Goal: Task Accomplishment & Management: Use online tool/utility

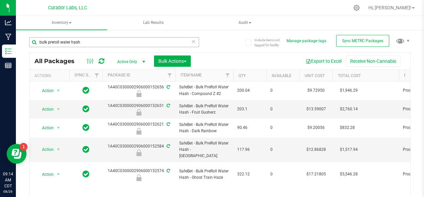
click at [89, 41] on input "bulk preroll water hash" at bounding box center [114, 42] width 170 height 10
type input "b"
type input "dark rainbow"
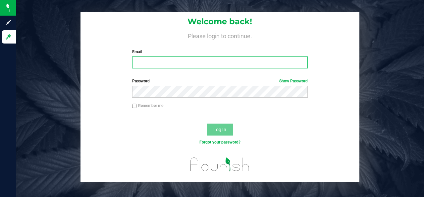
click at [147, 65] on input "Email" at bounding box center [220, 62] width 176 height 12
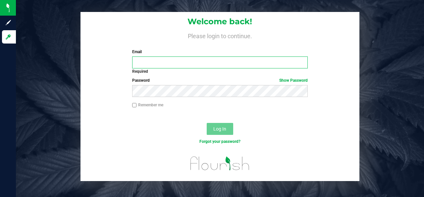
type input "[EMAIL_ADDRESS][DOMAIN_NAME]"
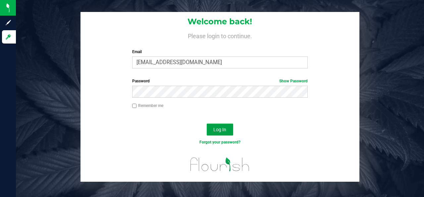
click at [224, 128] on span "Log In" at bounding box center [220, 129] width 13 height 5
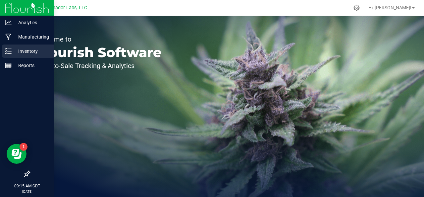
click at [11, 52] on icon at bounding box center [8, 51] width 7 height 7
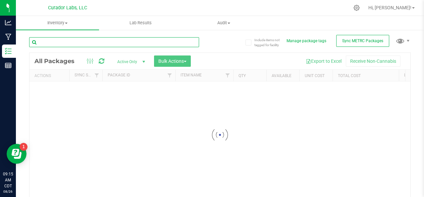
click at [92, 43] on input "text" at bounding box center [114, 42] width 170 height 10
click at [92, 43] on input "d" at bounding box center [114, 42] width 170 height 10
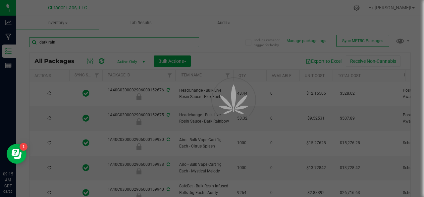
type input "dark rainb"
type input "2026-08-26"
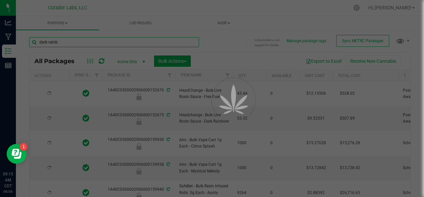
type input "2026-08-26"
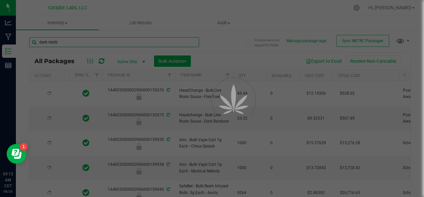
type input "2026-08-26"
type input "[DATE]"
type input "2026-08-07"
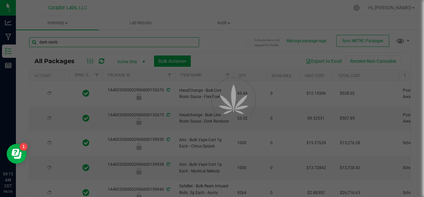
type input "2026-08-07"
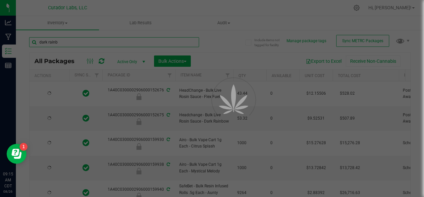
type input "2026-08-07"
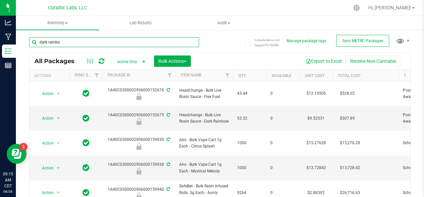
type input "dark rainbow"
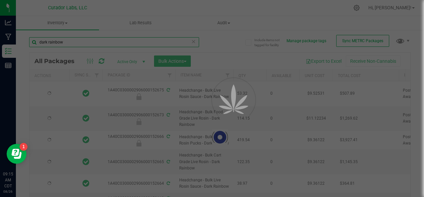
type input "2026-08-26"
type input "[DATE]"
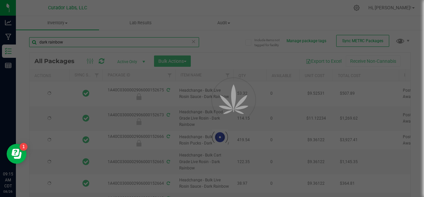
type input "[DATE]"
type input "2026-08-22"
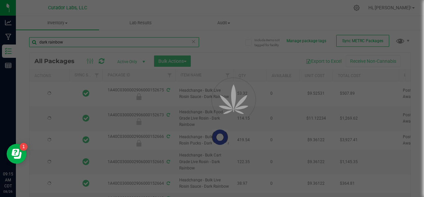
type input "2026-08-22"
type input "[DATE]"
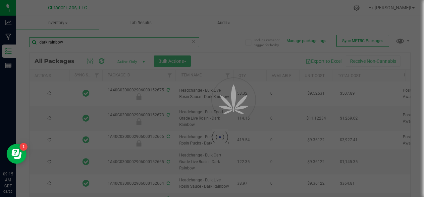
type input "[DATE]"
type input "2026-08-19"
type input "2026-08-15"
type input "2026-08-14"
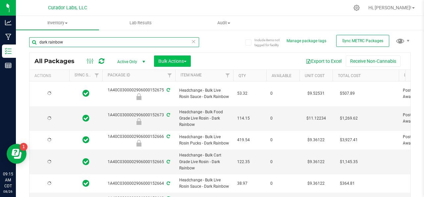
type input "dark rainbow"
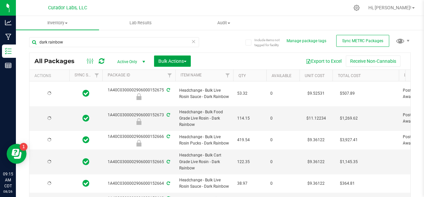
type input "2026-08-26"
type input "[DATE]"
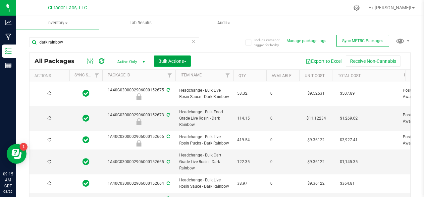
type input "[DATE]"
type input "2026-08-22"
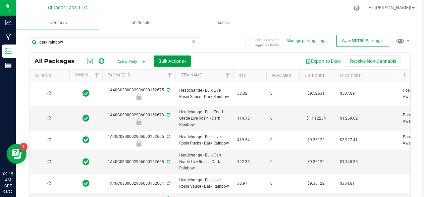
type input "2026-08-22"
type input "[DATE]"
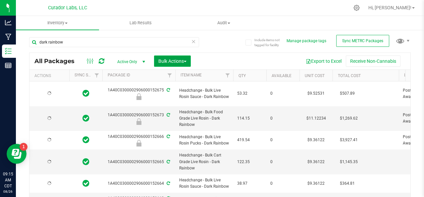
type input "[DATE]"
type input "2026-08-19"
type input "2026-08-15"
type input "2026-08-14"
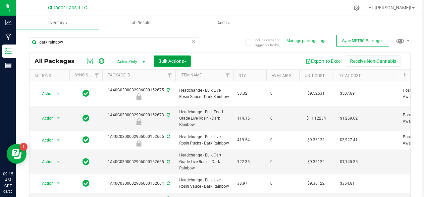
click at [172, 62] on span "Bulk Actions" at bounding box center [173, 60] width 28 height 5
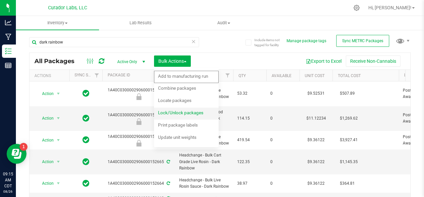
click at [170, 113] on span "Lock/Unlock packages" at bounding box center [180, 112] width 45 height 5
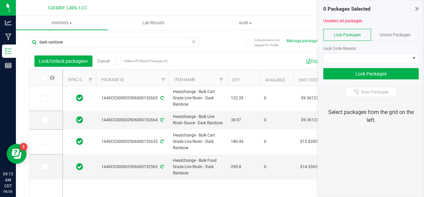
click at [384, 35] on span "Unlock Packages" at bounding box center [395, 34] width 31 height 5
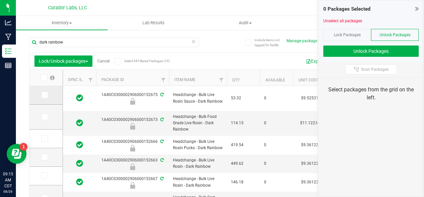
click at [44, 95] on icon at bounding box center [44, 95] width 4 height 0
click at [0, 0] on input "checkbox" at bounding box center [0, 0] width 0 height 0
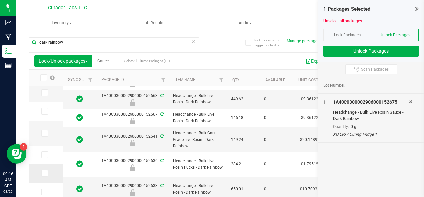
click at [43, 173] on icon at bounding box center [44, 173] width 4 height 0
click at [0, 0] on input "checkbox" at bounding box center [0, 0] width 0 height 0
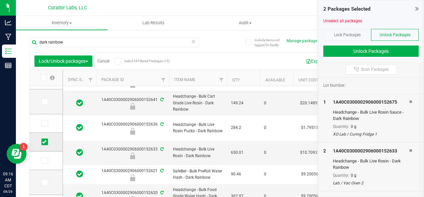
scroll to position [101, 0]
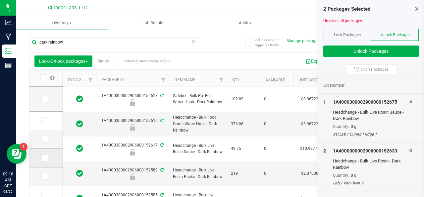
click at [43, 158] on icon at bounding box center [44, 158] width 4 height 0
click at [0, 0] on input "checkbox" at bounding box center [0, 0] width 0 height 0
click at [45, 120] on icon at bounding box center [44, 120] width 4 height 0
click at [0, 0] on input "checkbox" at bounding box center [0, 0] width 0 height 0
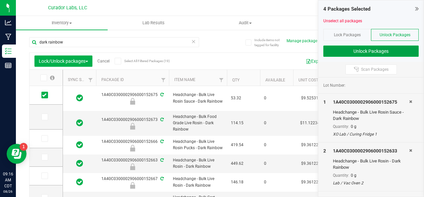
click at [339, 49] on button "Unlock Packages" at bounding box center [371, 50] width 95 height 11
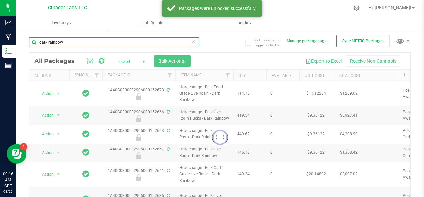
click at [83, 45] on input "dark rainbow" at bounding box center [114, 42] width 170 height 10
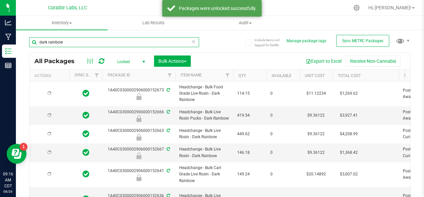
type input "[DATE]"
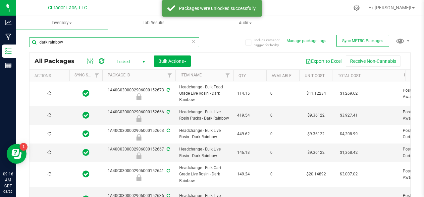
type input "2026-08-22"
type input "[DATE]"
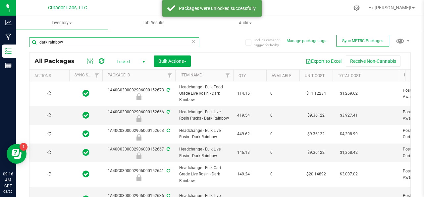
type input "2026-08-19"
type input "2026-08-14"
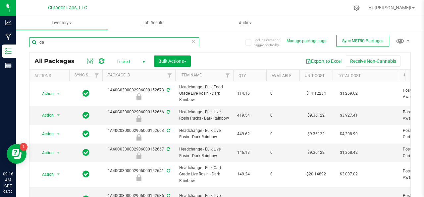
type input "d"
type input "ghost train h"
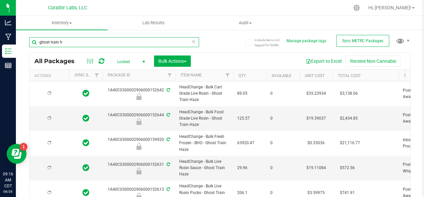
type input "[DATE]"
type input "2026-08-20"
type input "[DATE]"
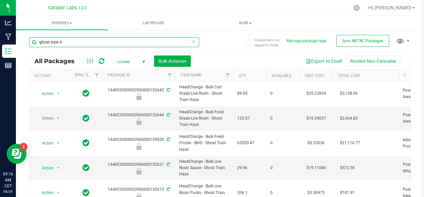
click at [83, 45] on input "ghost train h" at bounding box center [114, 42] width 170 height 10
type input "ghost train h"
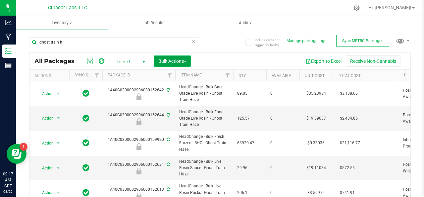
click at [174, 65] on button "Bulk Actions" at bounding box center [172, 60] width 37 height 11
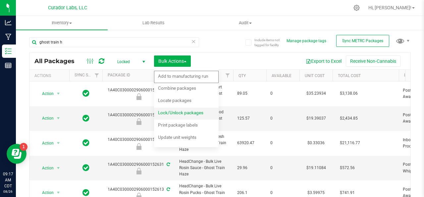
click at [170, 114] on span "Lock/Unlock packages" at bounding box center [180, 112] width 45 height 5
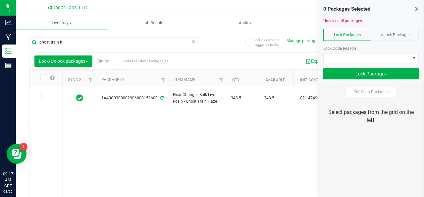
click at [384, 36] on span "Unlock Packages" at bounding box center [395, 34] width 31 height 5
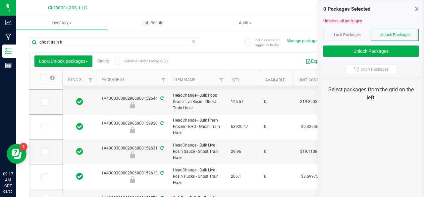
scroll to position [22, 0]
click at [43, 151] on icon at bounding box center [44, 151] width 4 height 0
click at [0, 0] on input "checkbox" at bounding box center [0, 0] width 0 height 0
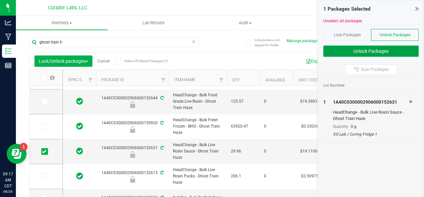
click at [358, 53] on button "Unlock Packages" at bounding box center [371, 50] width 95 height 11
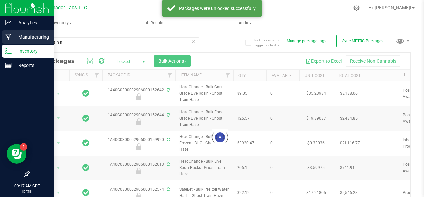
drag, startPoint x: 18, startPoint y: 40, endPoint x: 11, endPoint y: 37, distance: 7.6
click at [11, 37] on icon at bounding box center [8, 36] width 6 height 7
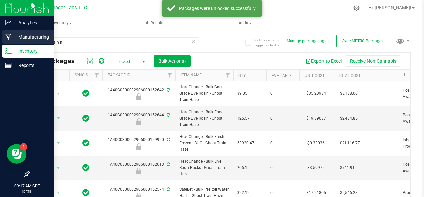
click at [11, 37] on icon at bounding box center [8, 36] width 6 height 7
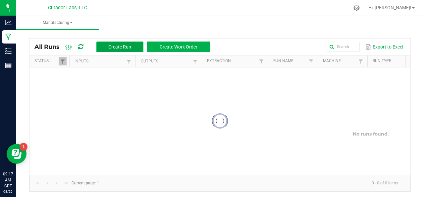
click at [122, 49] on button "Create Run" at bounding box center [119, 46] width 47 height 11
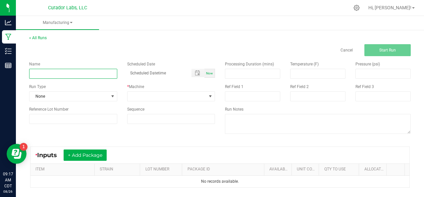
click at [76, 71] on input at bounding box center [73, 74] width 88 height 10
type input "Bulk Live Rosin Homogenization - High Wired Haze"
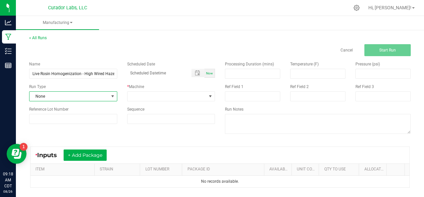
scroll to position [0, 0]
click at [57, 96] on span "None" at bounding box center [69, 96] width 79 height 9
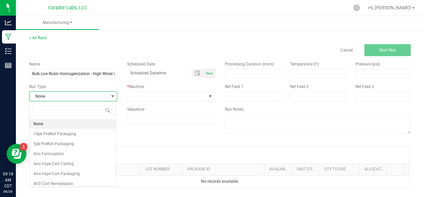
scroll to position [10, 87]
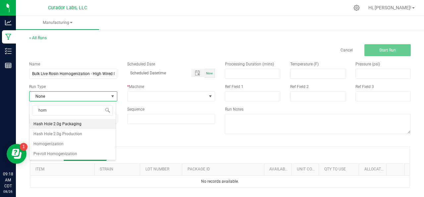
type input "homo"
click at [48, 125] on span "Homogenization" at bounding box center [48, 123] width 30 height 7
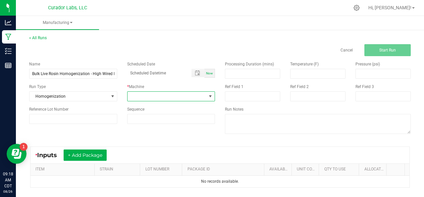
click at [147, 98] on span at bounding box center [167, 96] width 79 height 9
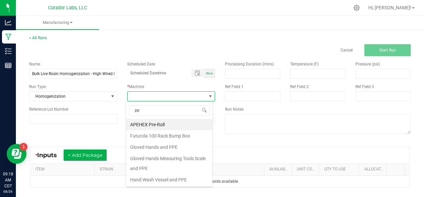
type input "ppe"
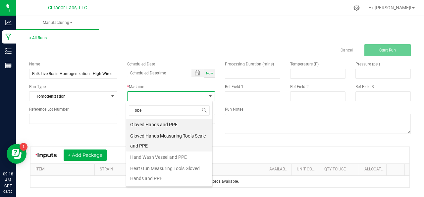
click at [142, 141] on li "Gloved Hands Measuring Tools Scale and PPE" at bounding box center [169, 140] width 86 height 21
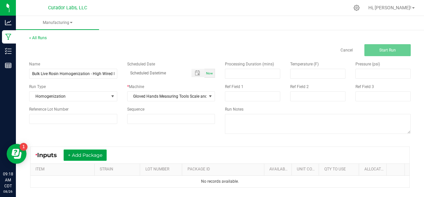
click at [102, 152] on button "+ Add Package" at bounding box center [85, 154] width 43 height 11
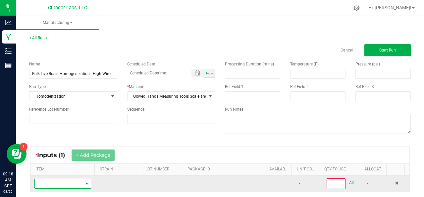
click at [57, 183] on span "NO DATA FOUND" at bounding box center [59, 183] width 48 height 9
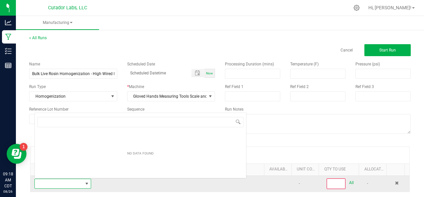
scroll to position [10, 54]
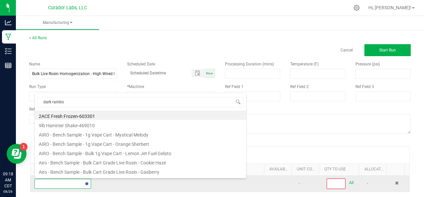
type input "dark rainbow"
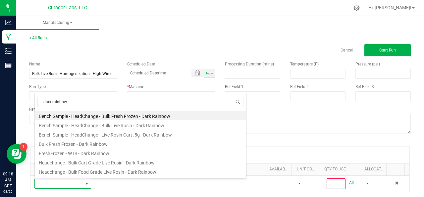
scroll to position [71, 0]
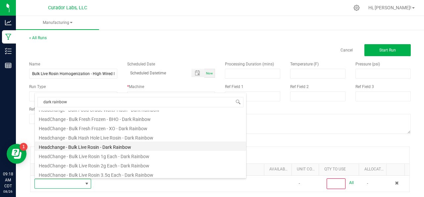
click at [94, 142] on li "Headchange - Bulk Live Rosin - Dark Rainbow" at bounding box center [141, 145] width 212 height 9
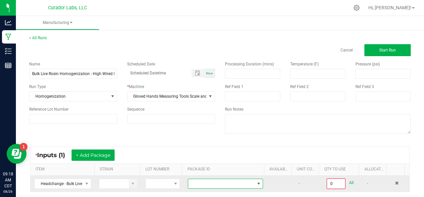
click at [192, 183] on span at bounding box center [221, 183] width 66 height 9
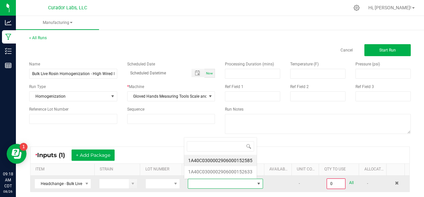
scroll to position [10, 72]
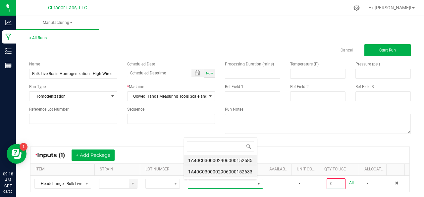
click at [209, 170] on li "1A40C0300002906000152633" at bounding box center [220, 171] width 73 height 11
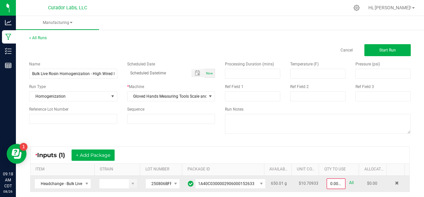
click at [350, 183] on link "All" at bounding box center [352, 182] width 5 height 9
type input "650.0100 g"
click at [102, 152] on button "+ Add Package" at bounding box center [93, 154] width 43 height 11
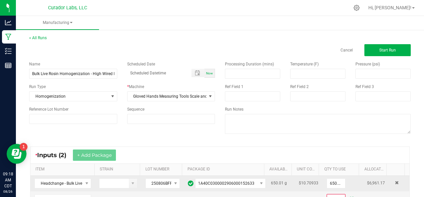
scroll to position [40, 0]
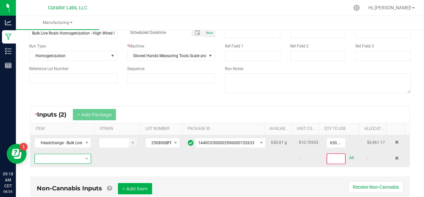
click at [70, 158] on span "NO DATA FOUND" at bounding box center [59, 158] width 48 height 9
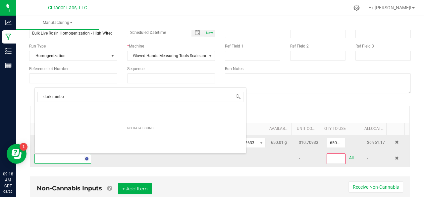
type input "dark rainbow"
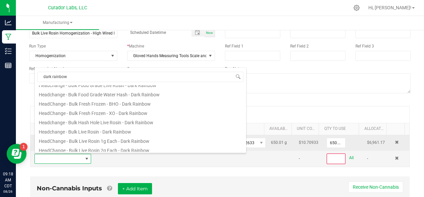
scroll to position [62, 0]
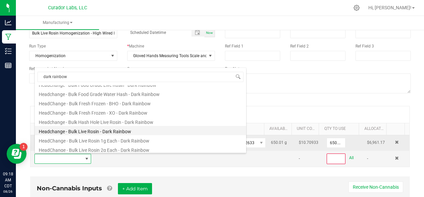
click at [104, 127] on li "Headchange - Bulk Live Rosin - Dark Rainbow" at bounding box center [141, 130] width 212 height 9
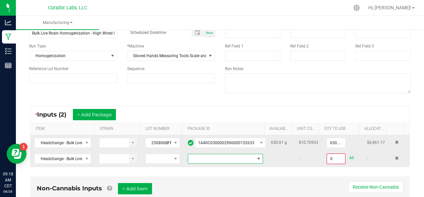
click at [223, 157] on span at bounding box center [221, 158] width 66 height 9
click at [226, 184] on li "1A40C0300002906000152585" at bounding box center [220, 185] width 73 height 11
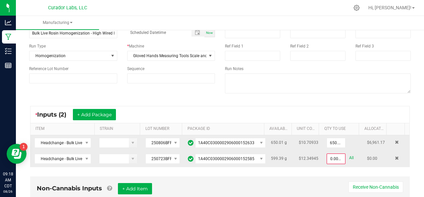
click at [350, 154] on link "All" at bounding box center [352, 157] width 5 height 9
type input "599.3900 g"
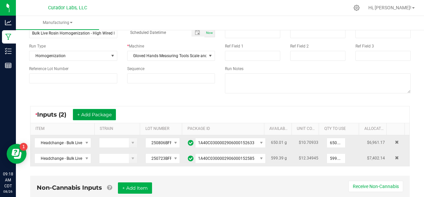
click at [100, 117] on button "+ Add Package" at bounding box center [94, 114] width 43 height 11
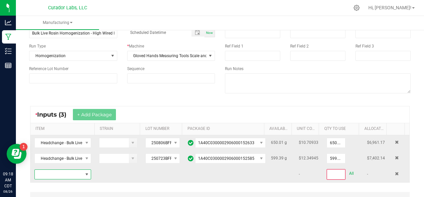
click at [76, 169] on span "NO DATA FOUND" at bounding box center [59, 173] width 48 height 9
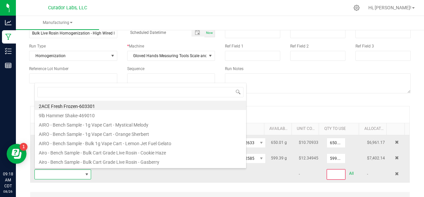
scroll to position [10, 54]
type input "ghost train haze"
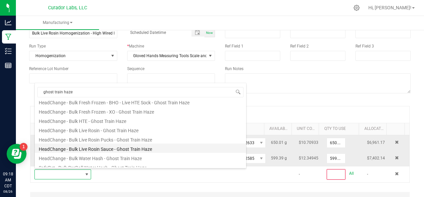
scroll to position [92, 0]
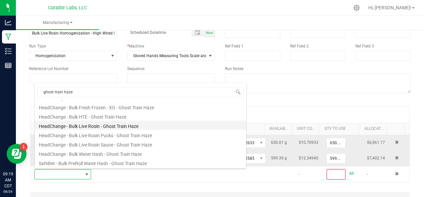
click at [90, 126] on li "HeadChange - Bulk Live Rosin - Ghost Train Haze" at bounding box center [141, 124] width 212 height 9
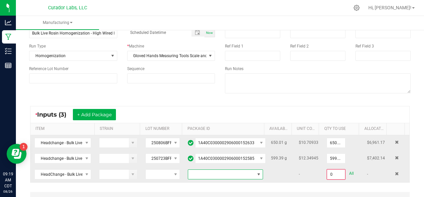
click at [204, 176] on span at bounding box center [221, 173] width 66 height 9
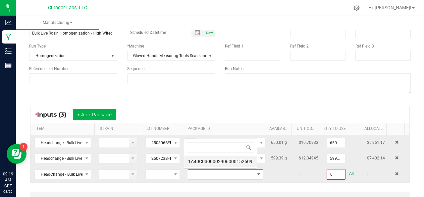
scroll to position [10, 72]
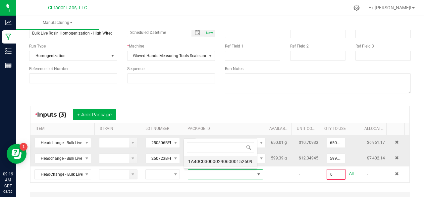
click at [212, 159] on li "1A40C0300002906000152609" at bounding box center [220, 161] width 73 height 11
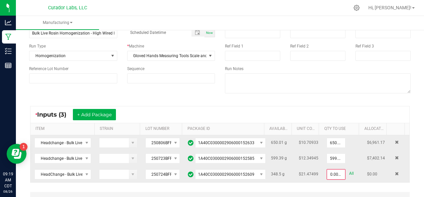
click at [350, 172] on link "All" at bounding box center [352, 173] width 5 height 9
type input "348.5000 g"
click at [106, 117] on button "+ Add Package" at bounding box center [94, 114] width 43 height 11
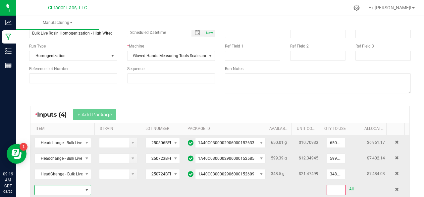
click at [70, 188] on span "NO DATA FOUND" at bounding box center [59, 189] width 48 height 9
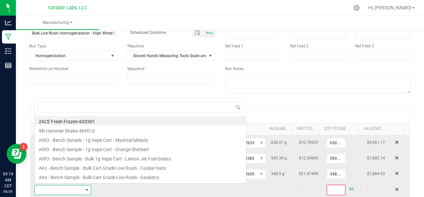
scroll to position [10, 54]
type input "dark rainbow"
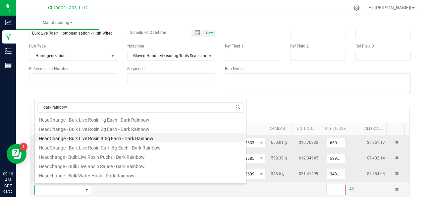
scroll to position [114, 0]
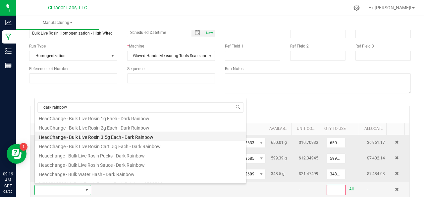
click at [97, 163] on li "Headchange - Bulk Live Rosin Sauce - Dark Rainbow" at bounding box center [141, 163] width 212 height 9
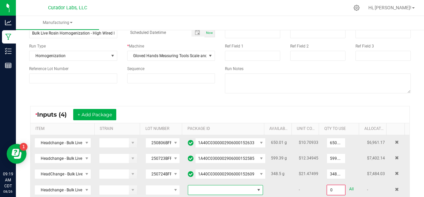
click at [193, 190] on span at bounding box center [221, 189] width 66 height 9
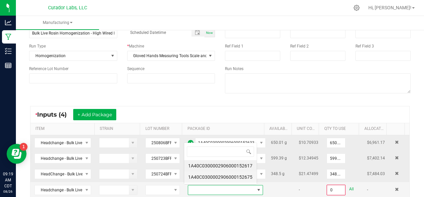
scroll to position [10, 72]
click at [215, 163] on li "1A40C0300002906000152617" at bounding box center [220, 165] width 73 height 11
type input "0.0000 g"
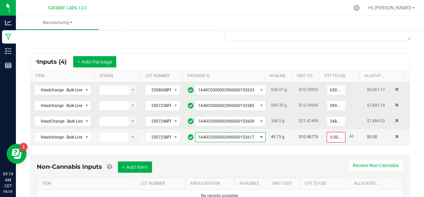
scroll to position [94, 0]
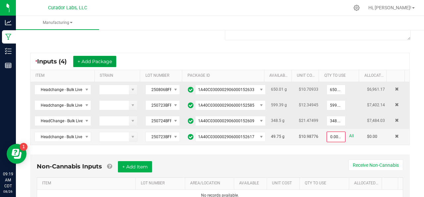
click at [83, 62] on button "+ Add Package" at bounding box center [94, 61] width 43 height 11
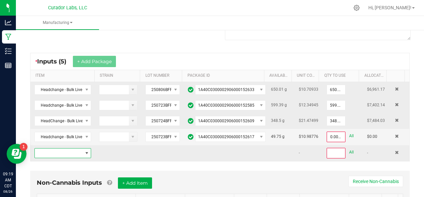
click at [65, 149] on span "NO DATA FOUND" at bounding box center [59, 152] width 48 height 9
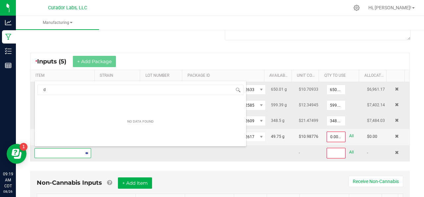
scroll to position [10, 54]
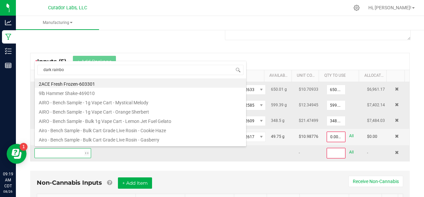
type input "dark rainbow"
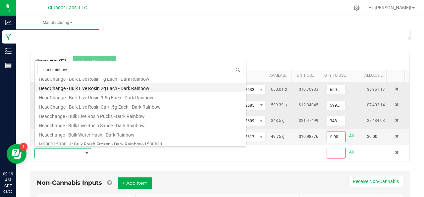
scroll to position [115, 0]
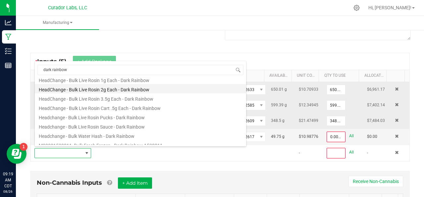
click at [103, 127] on li "Headchange - Bulk Live Rosin Sauce - Dark Rainbow" at bounding box center [141, 125] width 212 height 9
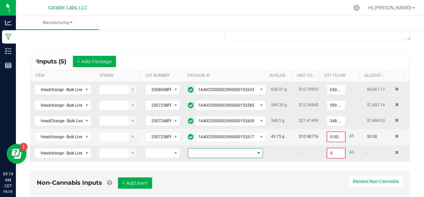
click at [204, 150] on span at bounding box center [221, 152] width 66 height 9
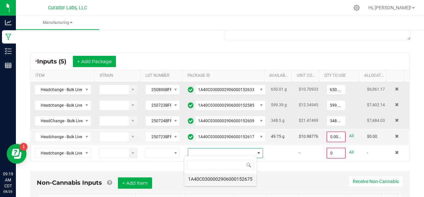
click at [217, 176] on li "1A40C0300002906000152675" at bounding box center [220, 178] width 73 height 11
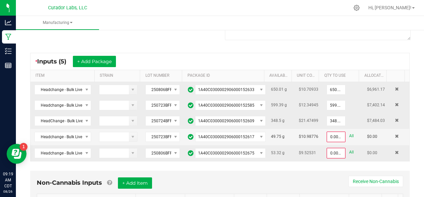
click at [346, 151] on div "0.0000 g All" at bounding box center [343, 153] width 33 height 11
click at [350, 150] on link "All" at bounding box center [352, 152] width 5 height 9
type input "53.3200 g"
click at [350, 136] on link "All" at bounding box center [352, 135] width 5 height 9
type input "49.7500 g"
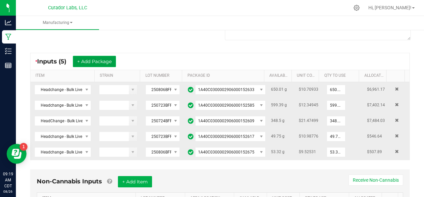
click at [101, 61] on button "+ Add Package" at bounding box center [94, 61] width 43 height 11
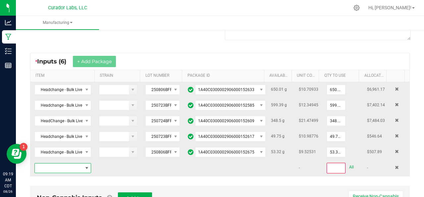
click at [60, 163] on span "NO DATA FOUND" at bounding box center [59, 167] width 48 height 9
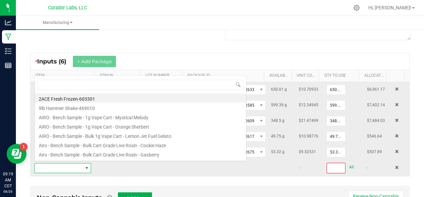
scroll to position [10, 54]
type input "ghost train haze"
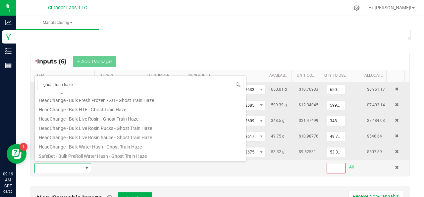
scroll to position [92, 0]
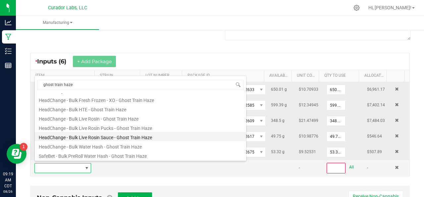
click at [84, 133] on li "HeadChange - Bulk Live Rosin Sauce - Ghost Train Haze" at bounding box center [141, 136] width 212 height 9
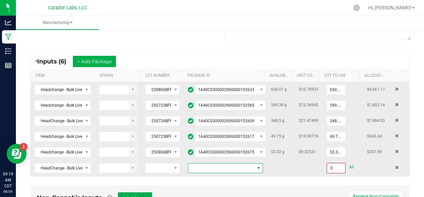
click at [211, 167] on span at bounding box center [221, 167] width 66 height 9
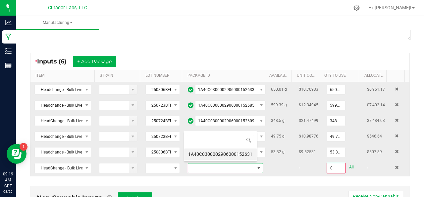
scroll to position [10, 72]
click at [223, 155] on li "1A40C0300002906000152631" at bounding box center [220, 153] width 73 height 11
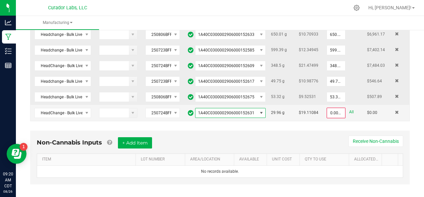
scroll to position [0, 0]
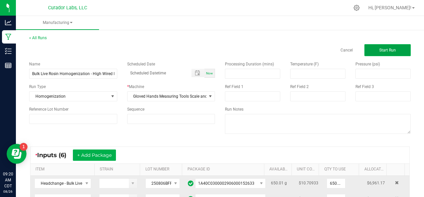
click at [380, 52] on span "Start Run" at bounding box center [388, 50] width 17 height 5
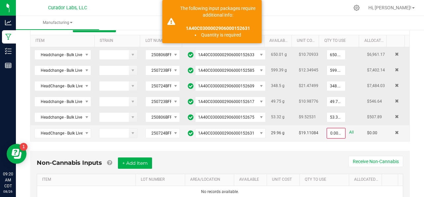
scroll to position [129, 0]
click at [350, 131] on link "All" at bounding box center [352, 131] width 5 height 9
type input "29.9600 g"
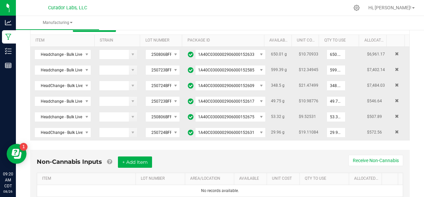
scroll to position [0, 0]
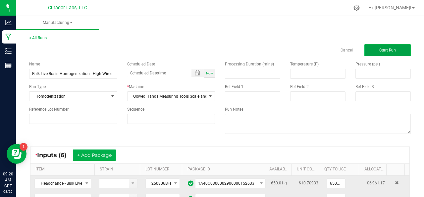
click at [385, 48] on span "Start Run" at bounding box center [388, 50] width 17 height 5
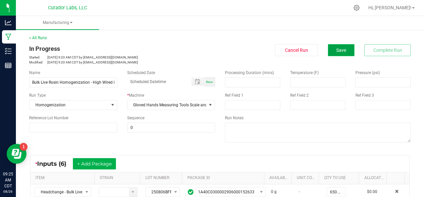
click at [337, 47] on span "Save" at bounding box center [342, 49] width 10 height 5
click at [337, 50] on span "Save" at bounding box center [342, 49] width 10 height 5
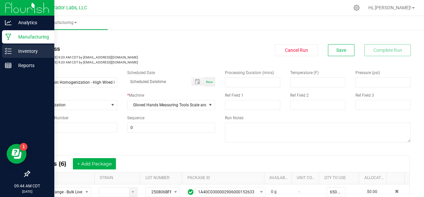
click at [11, 52] on icon at bounding box center [8, 51] width 7 height 7
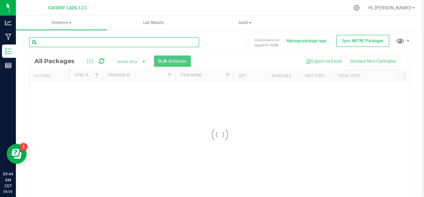
click at [69, 41] on input "text" at bounding box center [114, 42] width 170 height 10
type input "compound z"
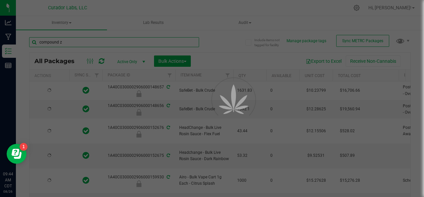
type input "2026-08-26"
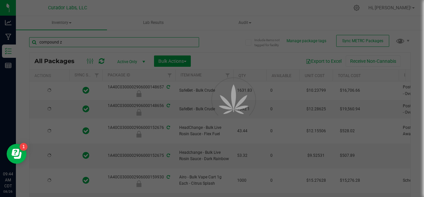
type input "2026-08-26"
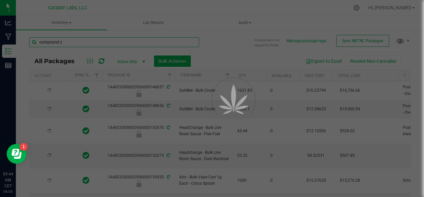
type input "2026-08-26"
type input "[DATE]"
type input "2026-08-07"
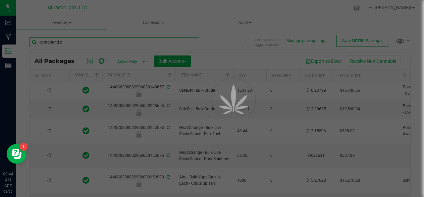
type input "2026-08-07"
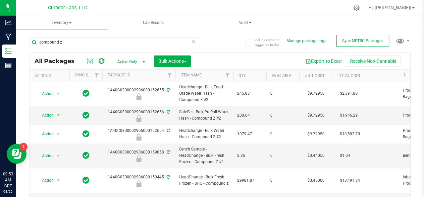
click at [83, 31] on div "compound z" at bounding box center [124, 41] width 191 height 21
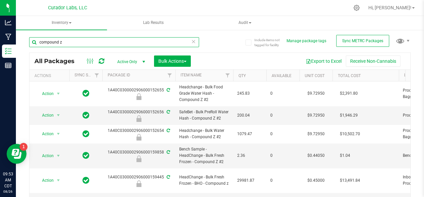
click at [70, 42] on input "compound z" at bounding box center [114, 42] width 170 height 10
type input "c"
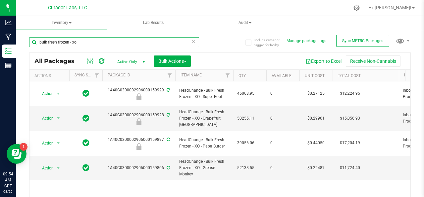
type input "bulk fresh frozen - xo"
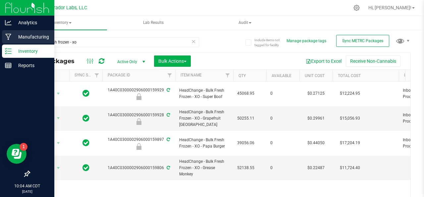
click at [10, 34] on icon at bounding box center [8, 36] width 6 height 7
